Goal: Complete application form

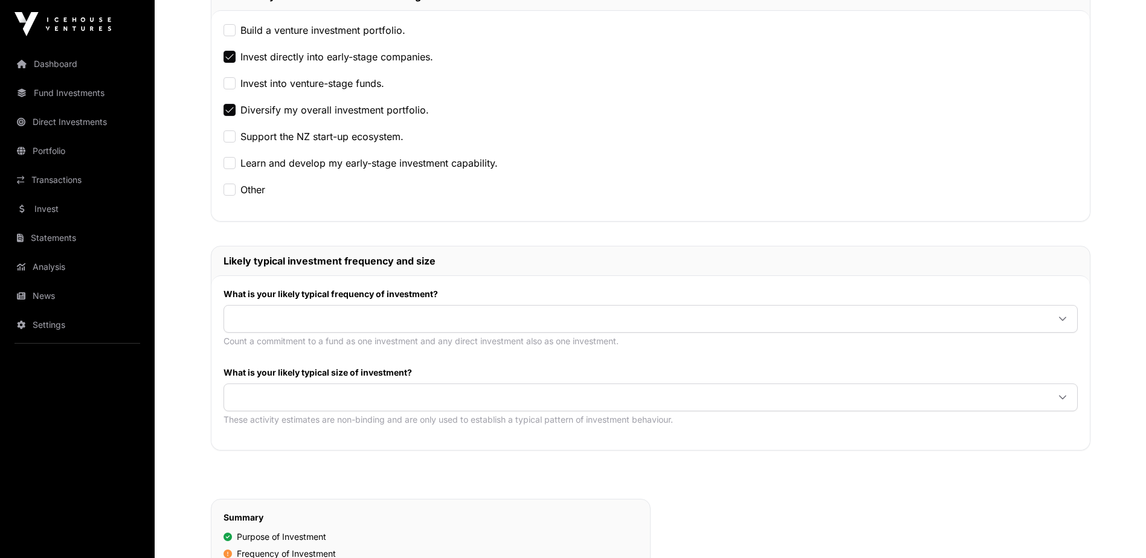
scroll to position [362, 0]
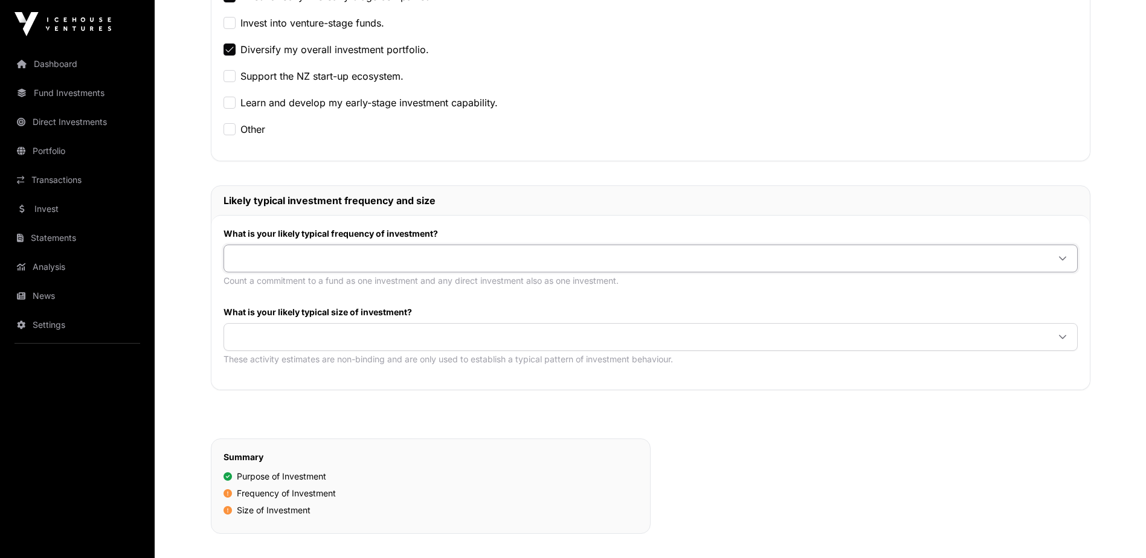
click at [254, 257] on span at bounding box center [636, 259] width 824 height 22
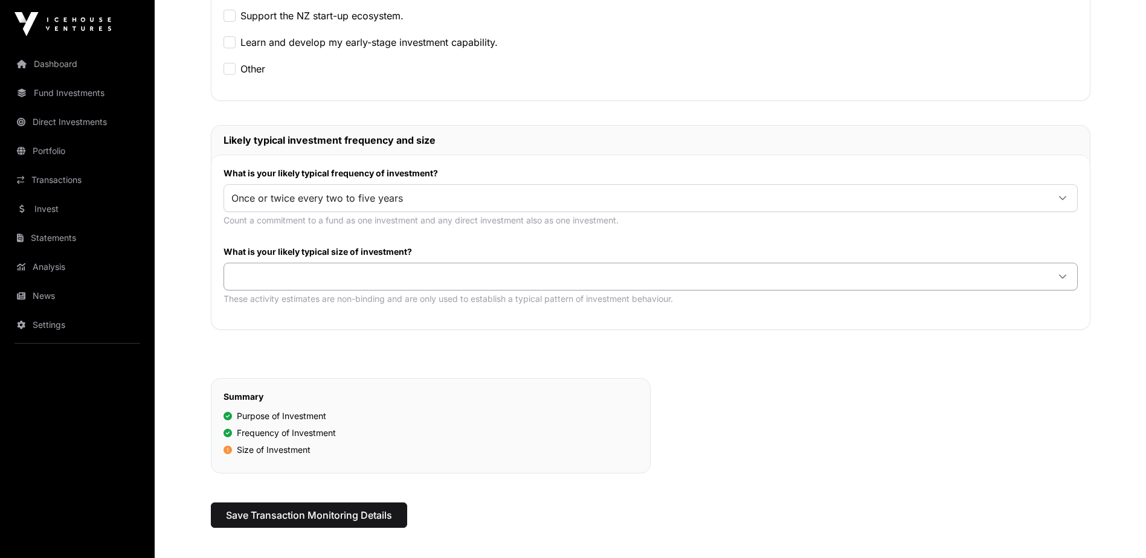
scroll to position [483, 0]
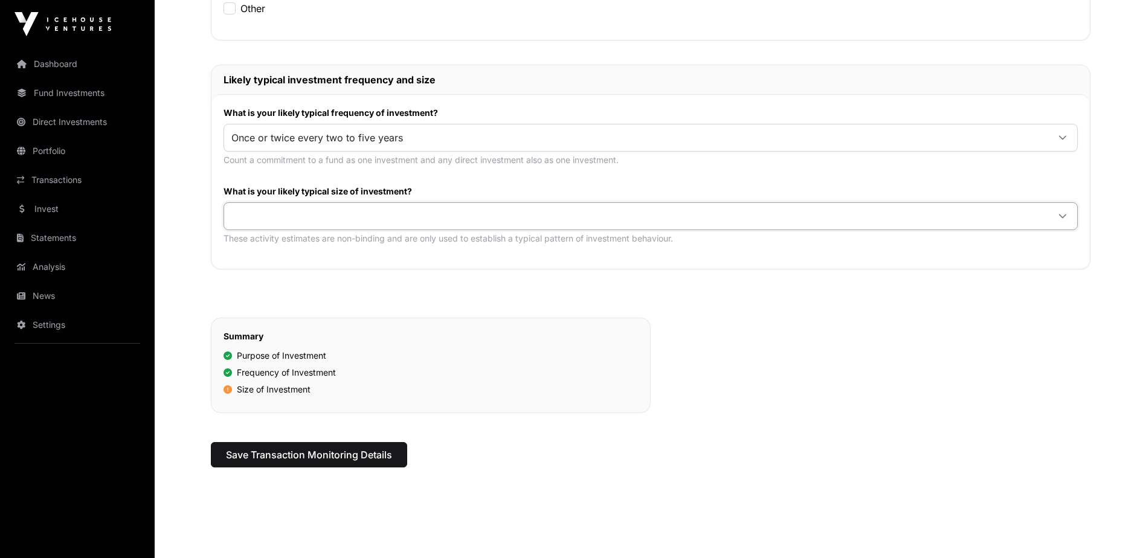
click at [271, 212] on span at bounding box center [636, 216] width 824 height 22
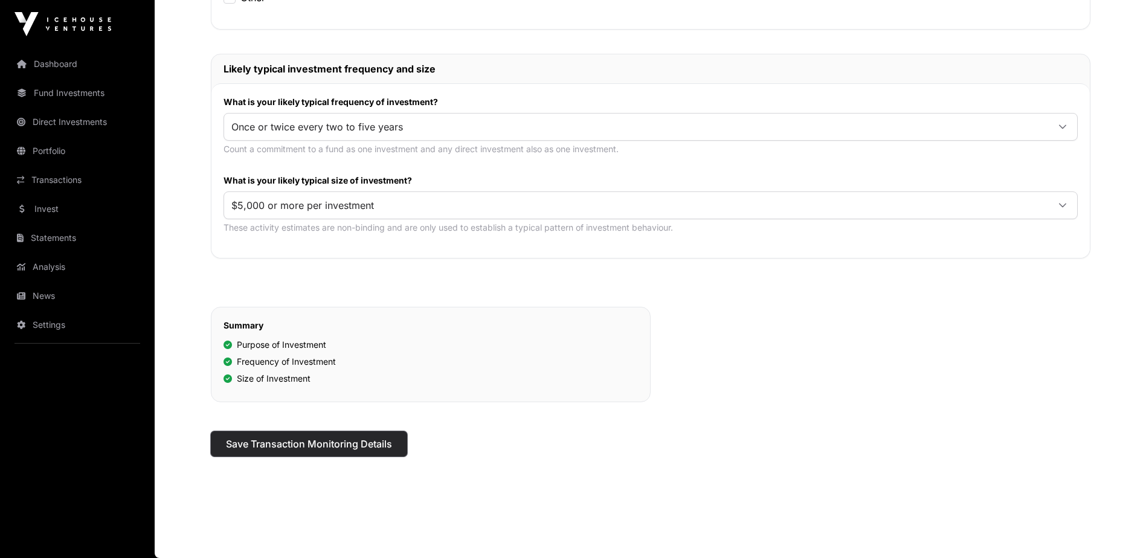
click at [297, 440] on span "Save Transaction Monitoring Details" at bounding box center [309, 444] width 166 height 14
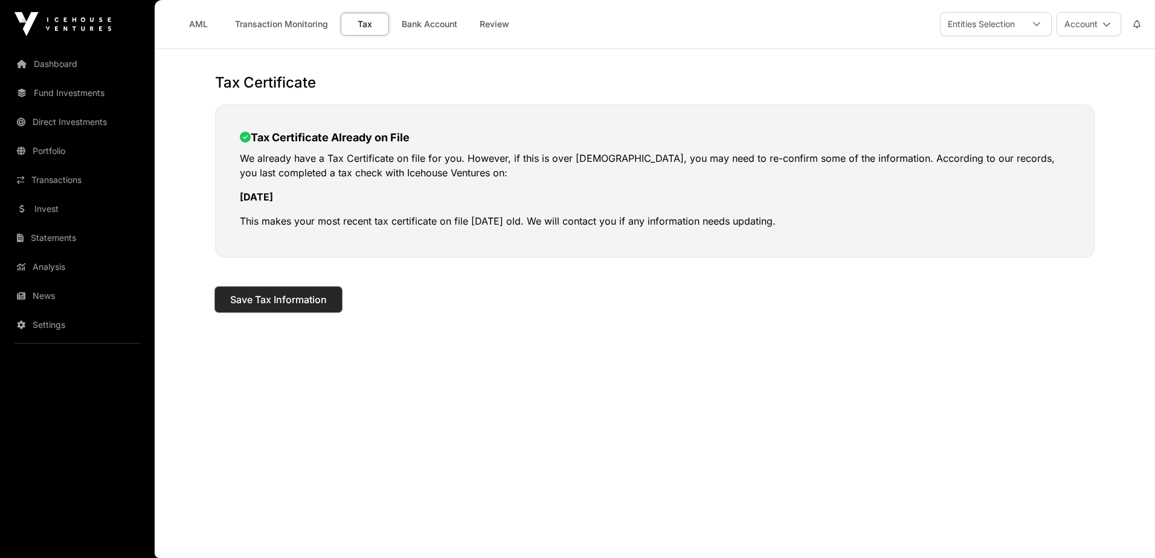
click at [268, 300] on span "Save Tax Information" at bounding box center [278, 299] width 97 height 14
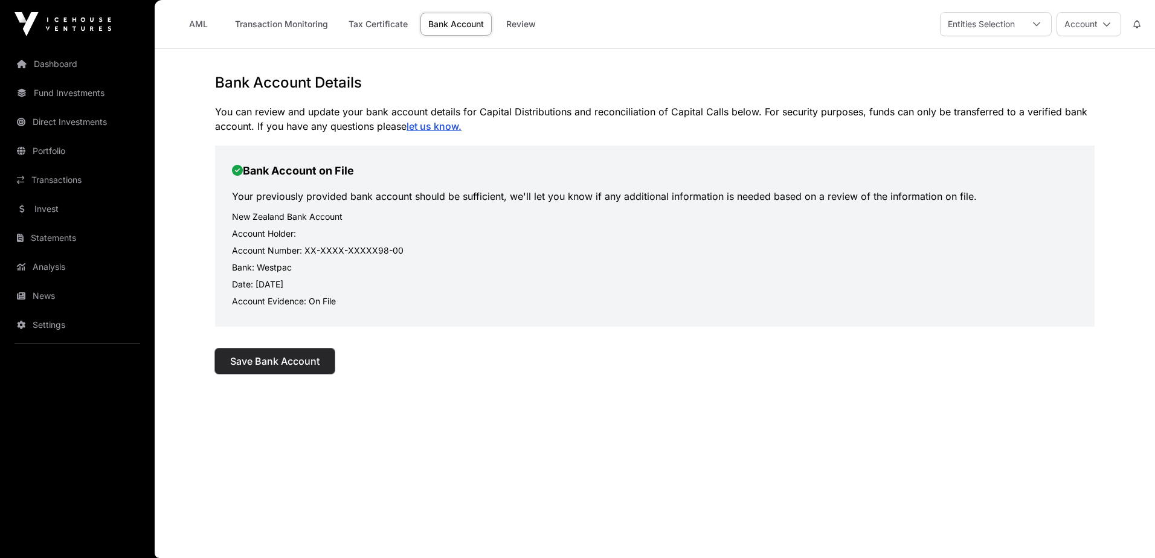
click at [248, 355] on span "Save Bank Account" at bounding box center [274, 361] width 89 height 14
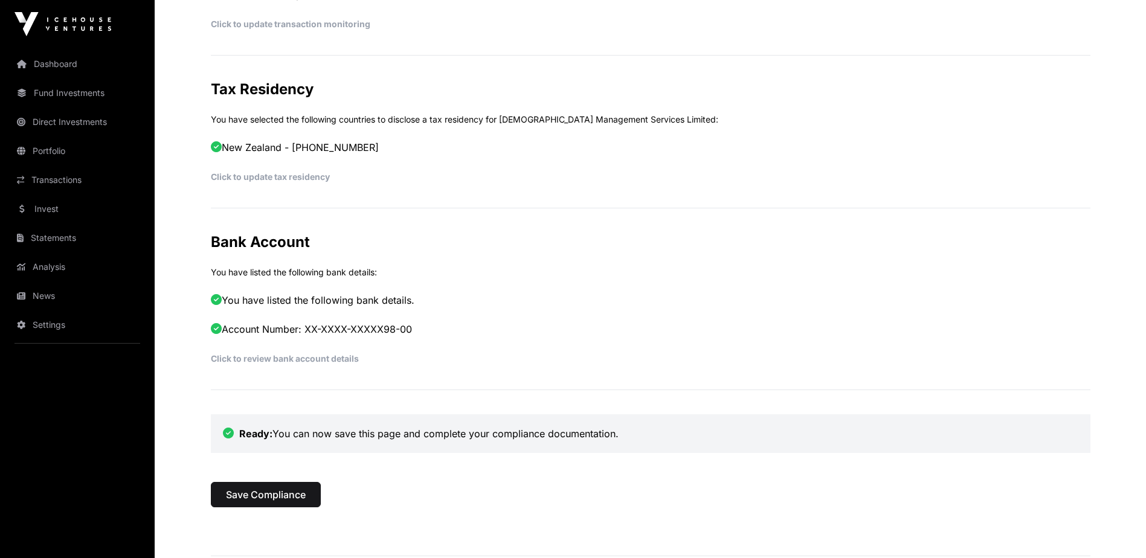
scroll to position [631, 0]
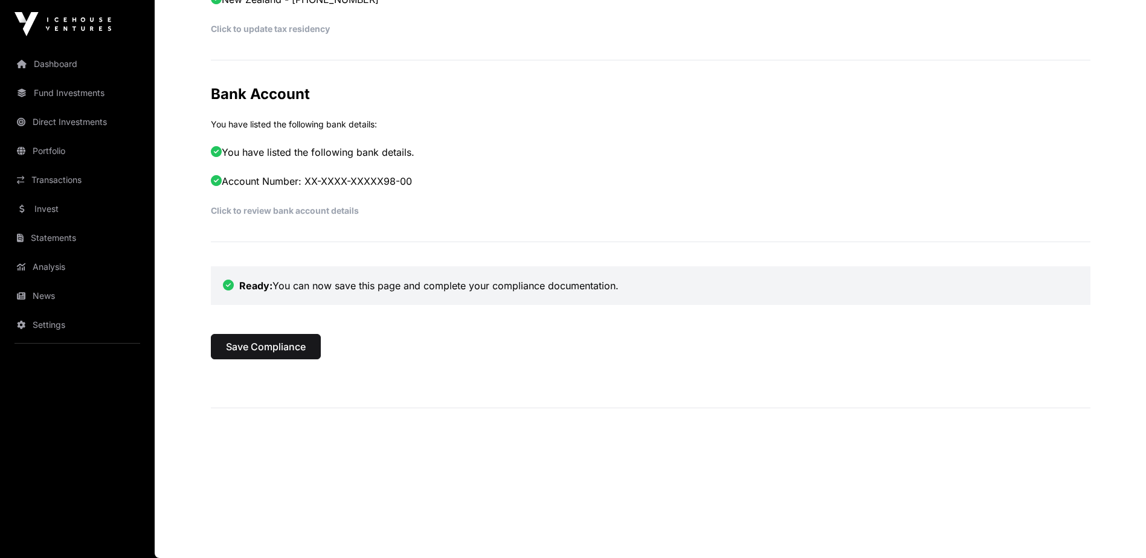
click at [256, 206] on link "Click to review bank account details" at bounding box center [285, 210] width 148 height 10
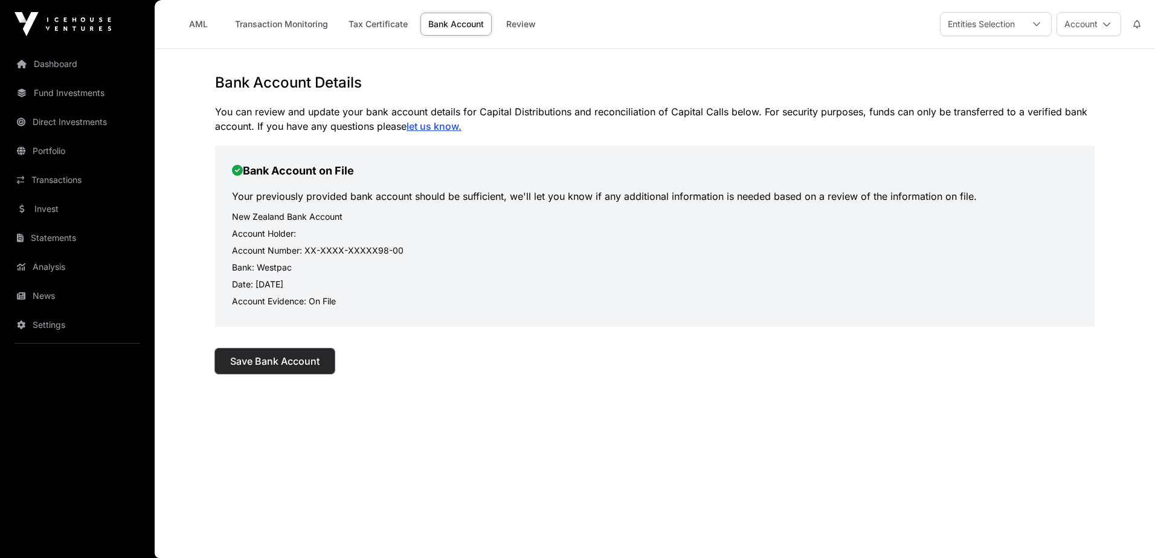
click at [269, 363] on span "Save Bank Account" at bounding box center [274, 361] width 89 height 14
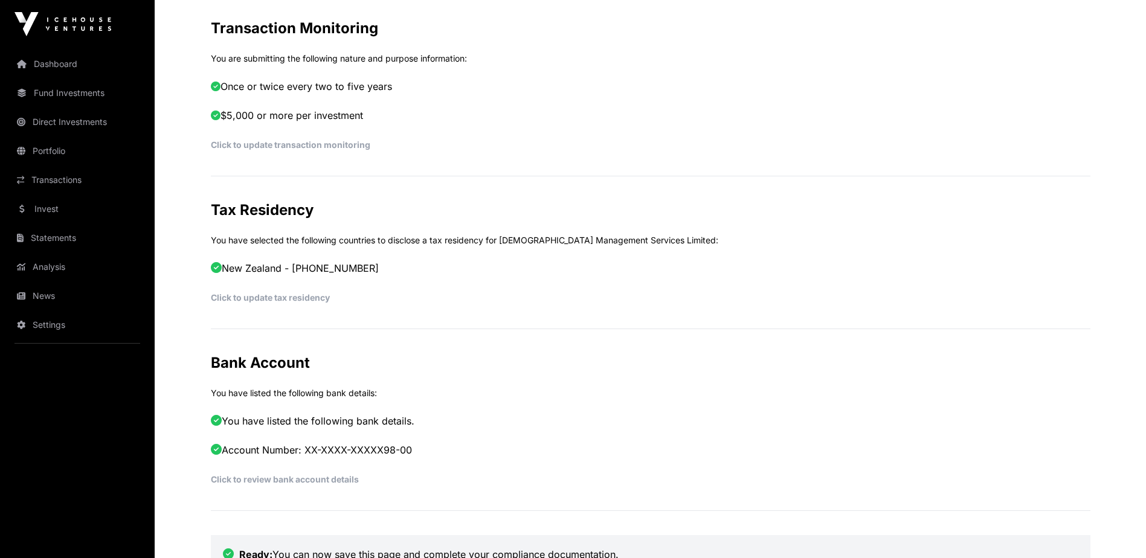
scroll to position [631, 0]
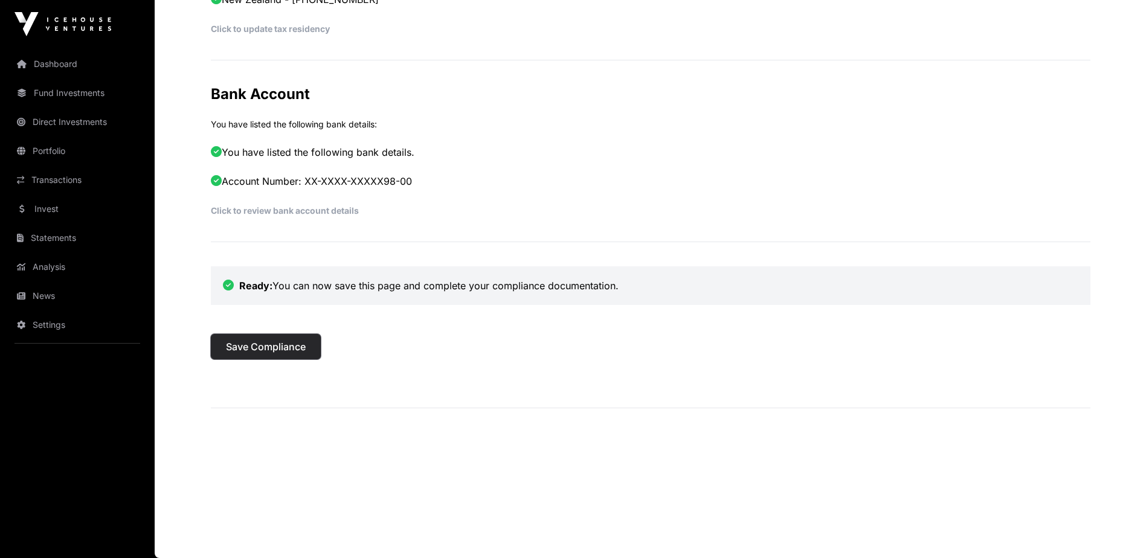
click at [259, 344] on span "Save Compliance" at bounding box center [266, 346] width 80 height 14
